Goal: Entertainment & Leisure: Consume media (video, audio)

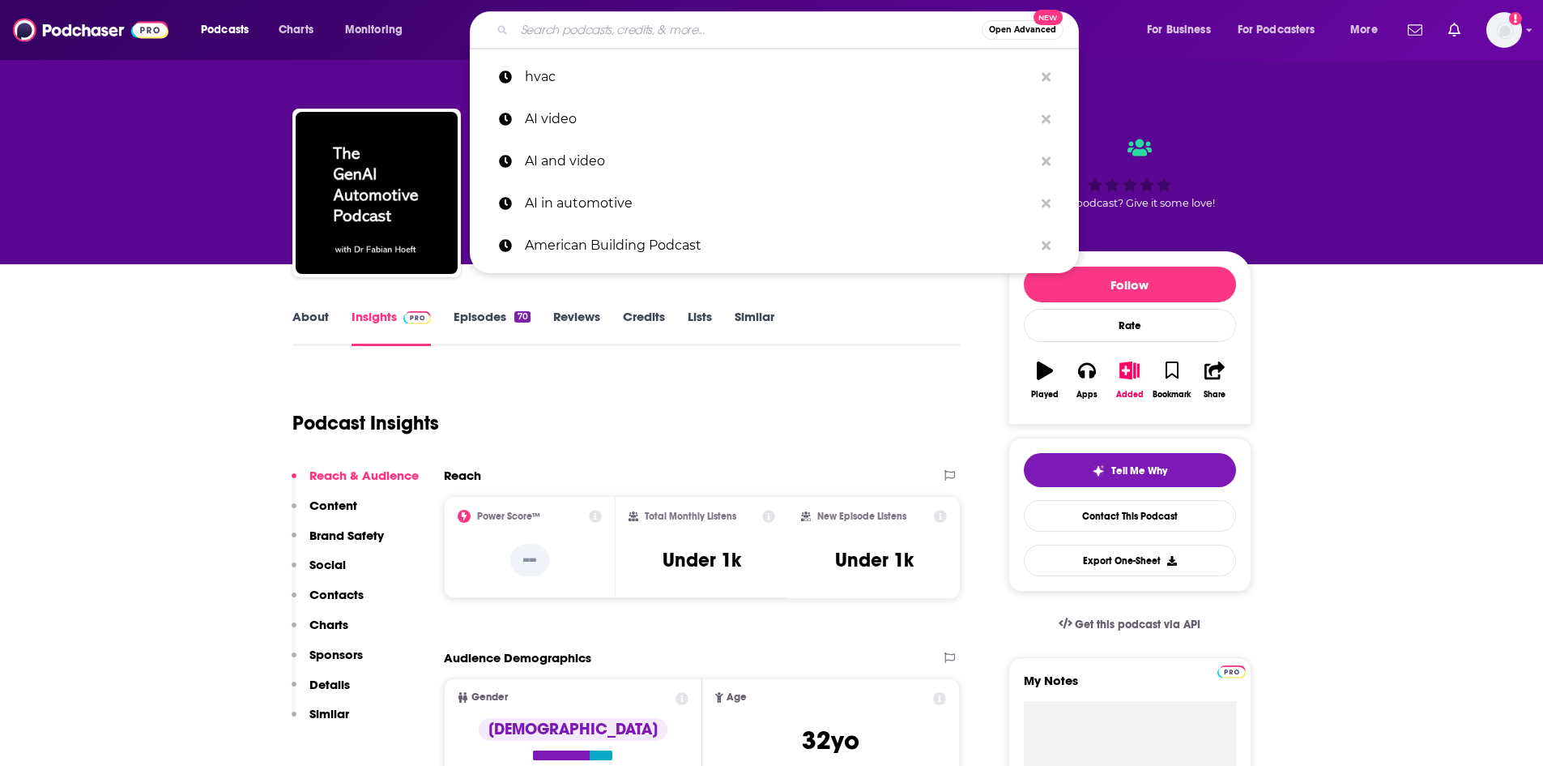
click at [635, 23] on input "Search podcasts, credits, & more..." at bounding box center [747, 30] width 467 height 26
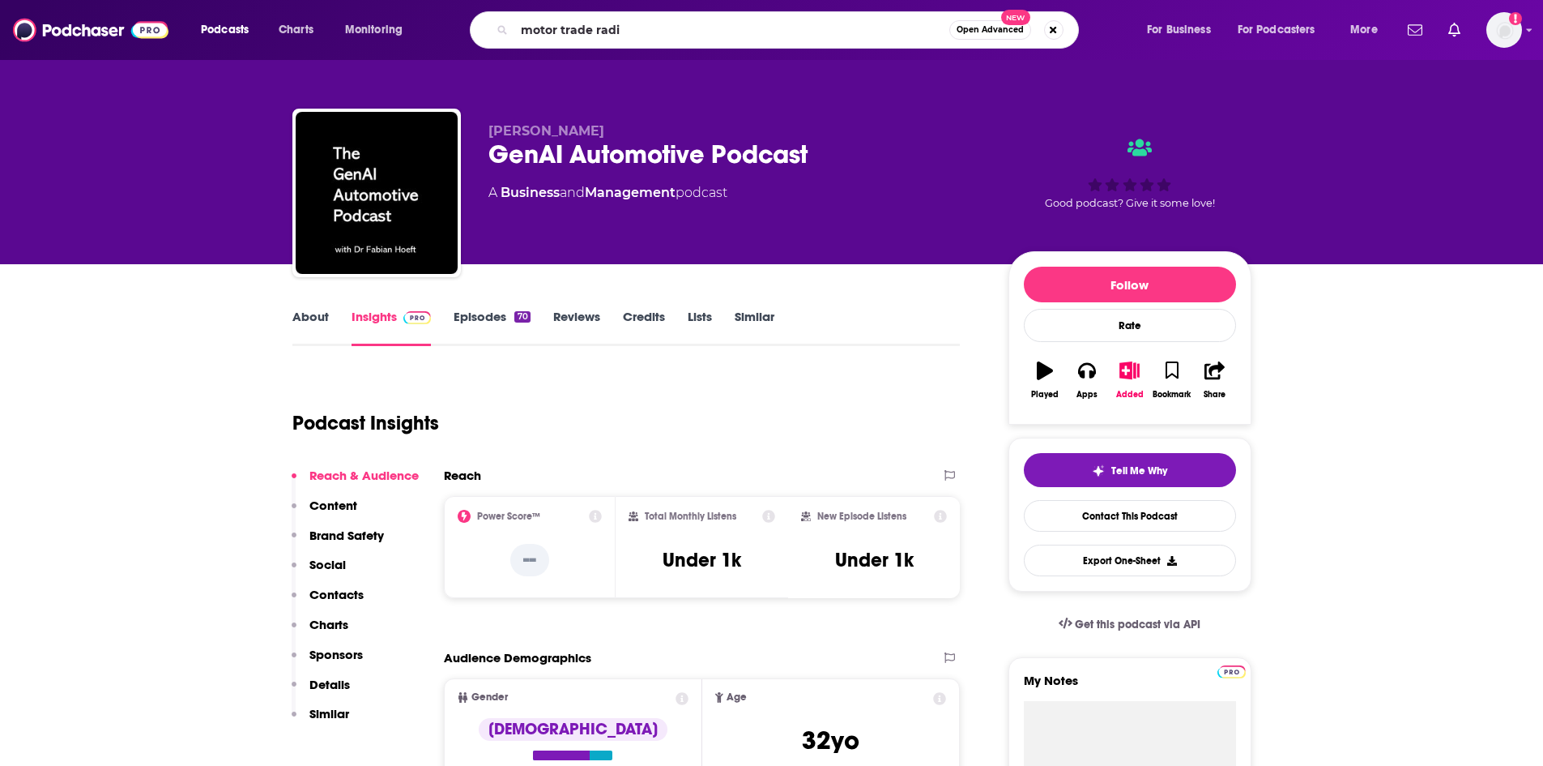
type input "motor trade radio"
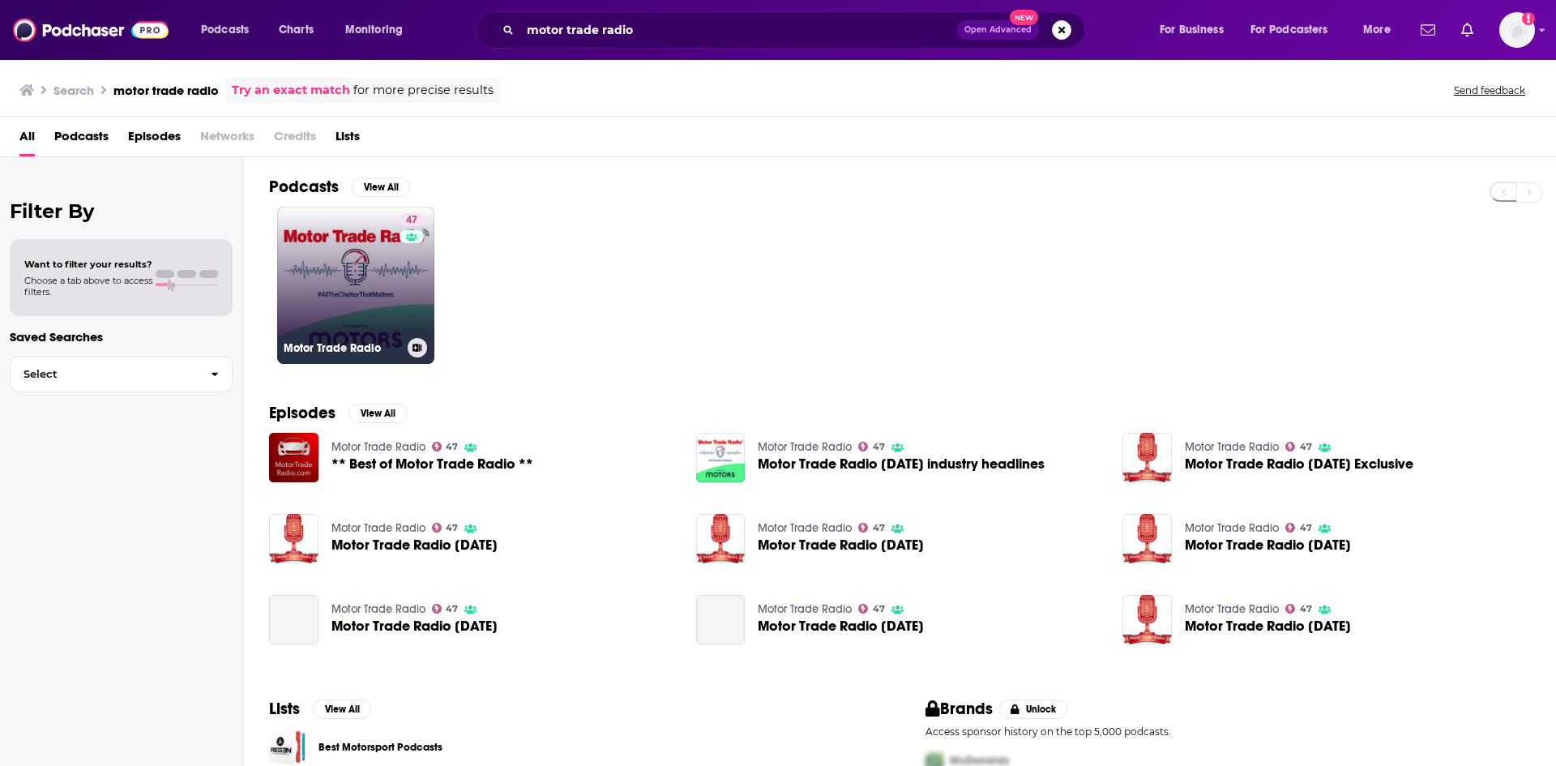
click at [334, 242] on link "47 Motor Trade Radio" at bounding box center [355, 285] width 157 height 157
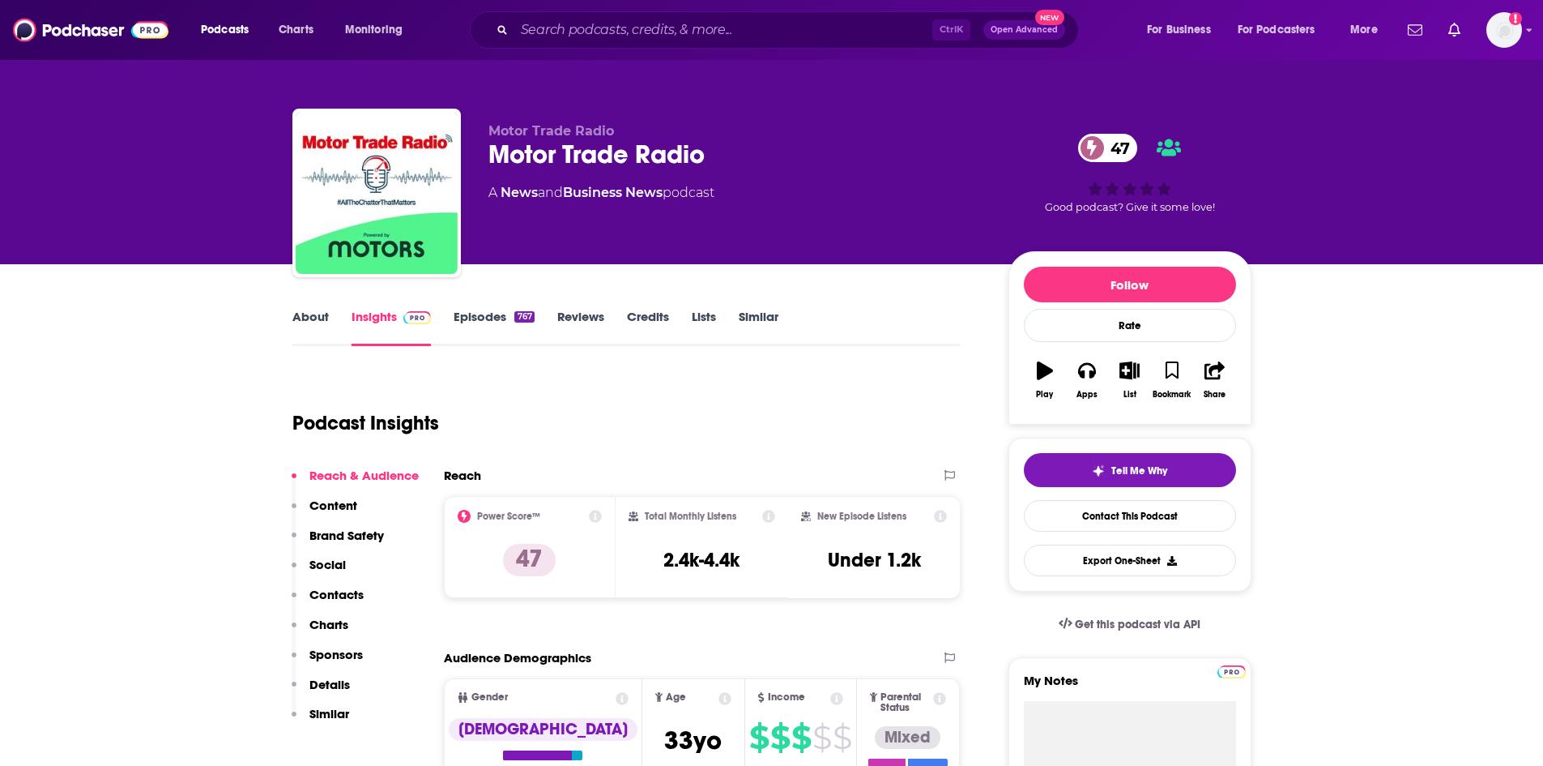
click at [497, 320] on link "Episodes 767" at bounding box center [494, 327] width 80 height 37
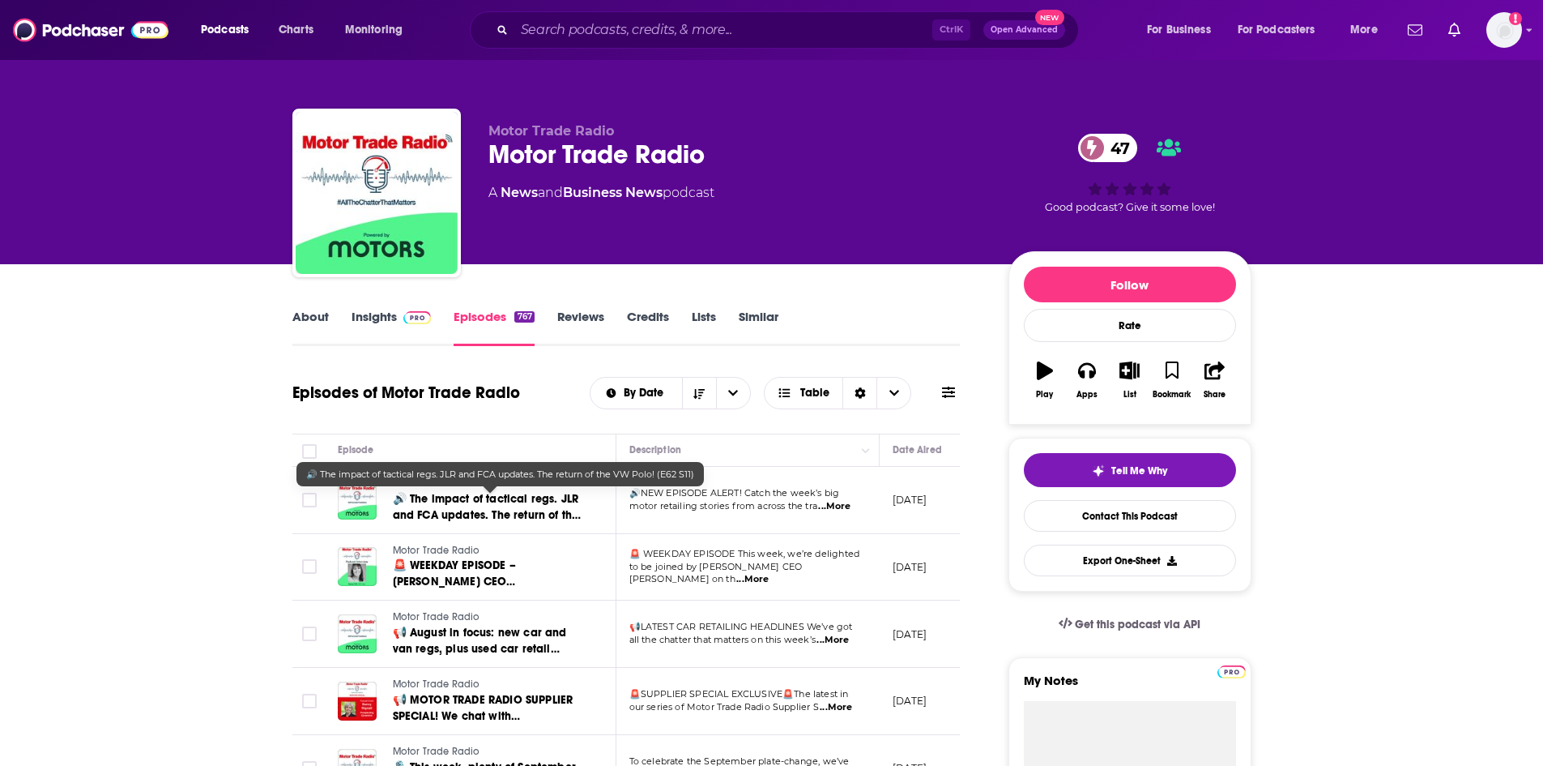
click at [513, 502] on span "🔊 The impact of tactical regs. JLR and FCA updates. The return of the VW Polo! …" at bounding box center [487, 515] width 189 height 46
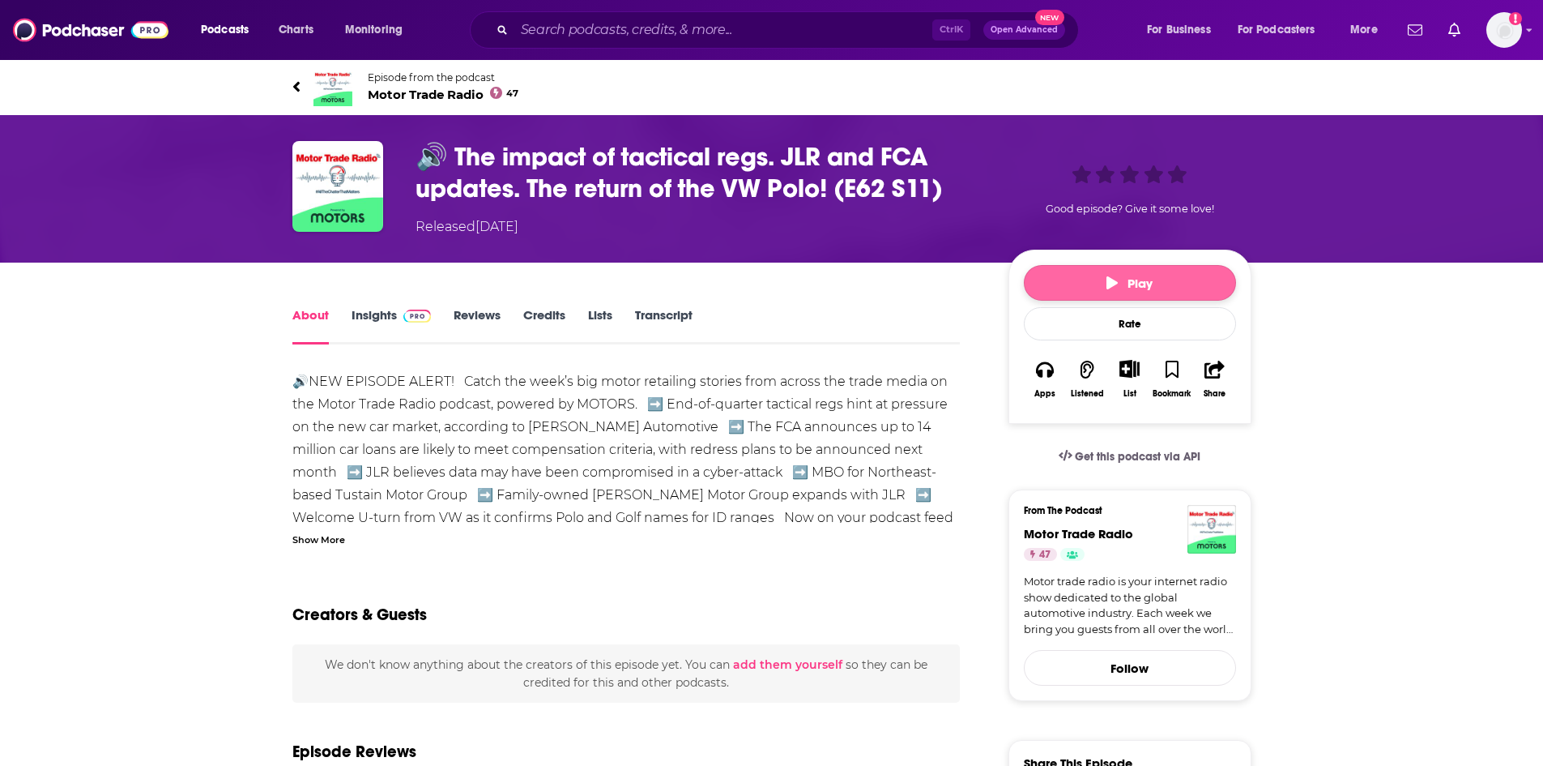
click at [1118, 289] on span "Play" at bounding box center [1130, 282] width 46 height 15
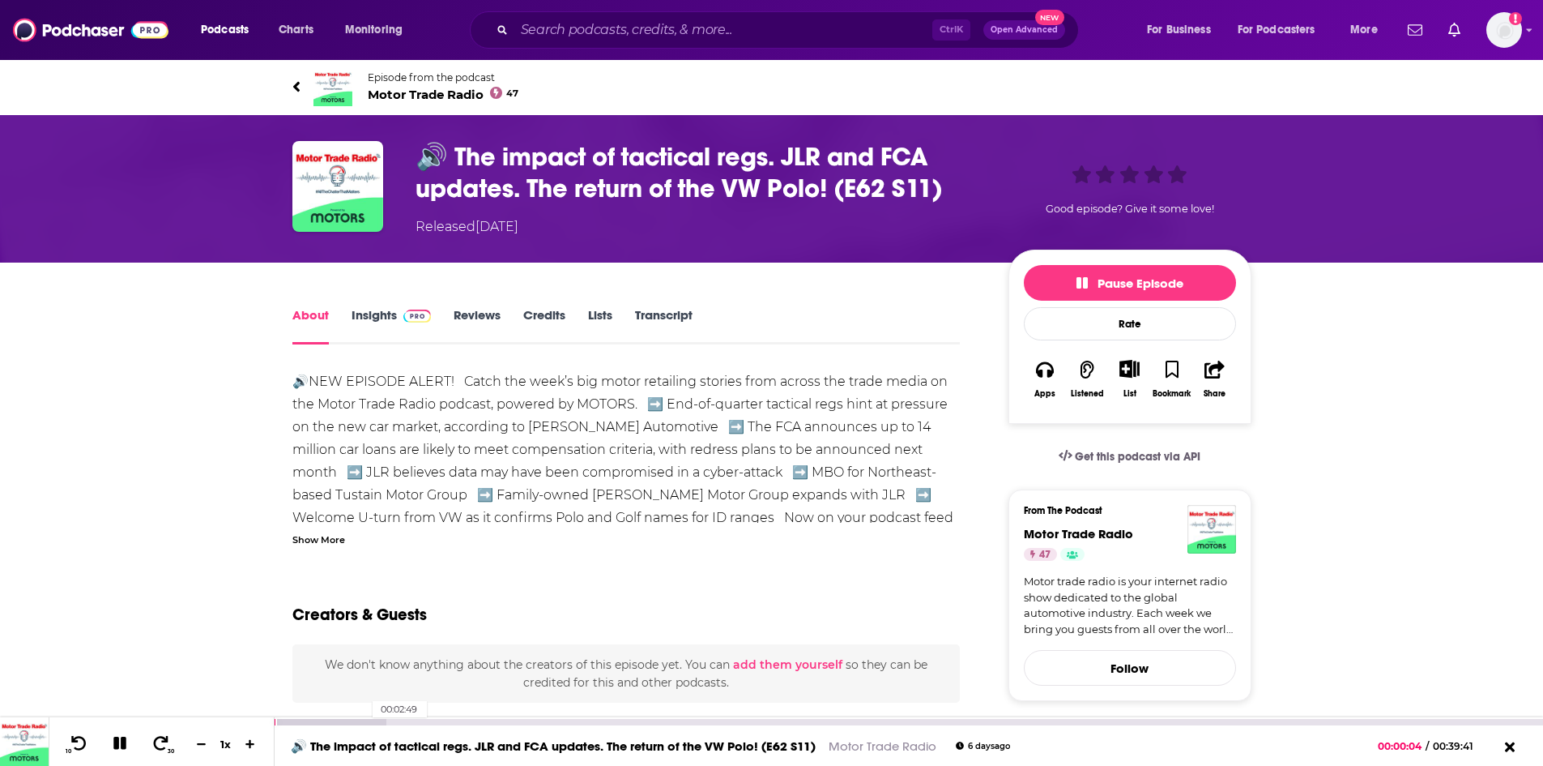
click at [365, 719] on div at bounding box center [330, 722] width 111 height 6
click at [407, 719] on div at bounding box center [360, 722] width 171 height 6
click at [446, 720] on div at bounding box center [406, 722] width 263 height 6
click at [463, 718] on div at bounding box center [909, 721] width 1269 height 8
click at [480, 719] on div at bounding box center [406, 722] width 263 height 6
